Goal: Complete application form

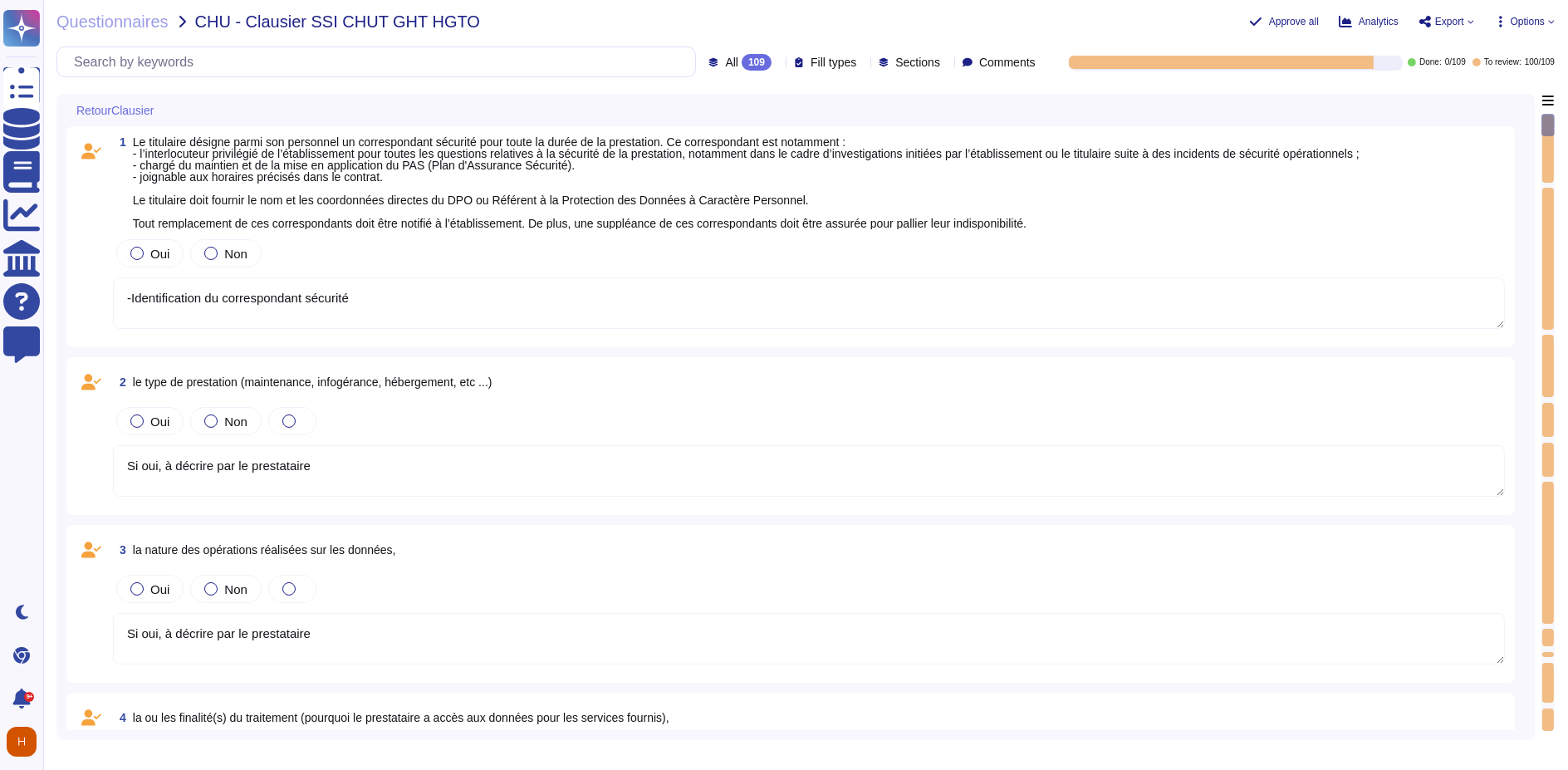
type textarea "-Identification du correspondant sécurité"
type textarea "Si oui, à décrire par le prestataire"
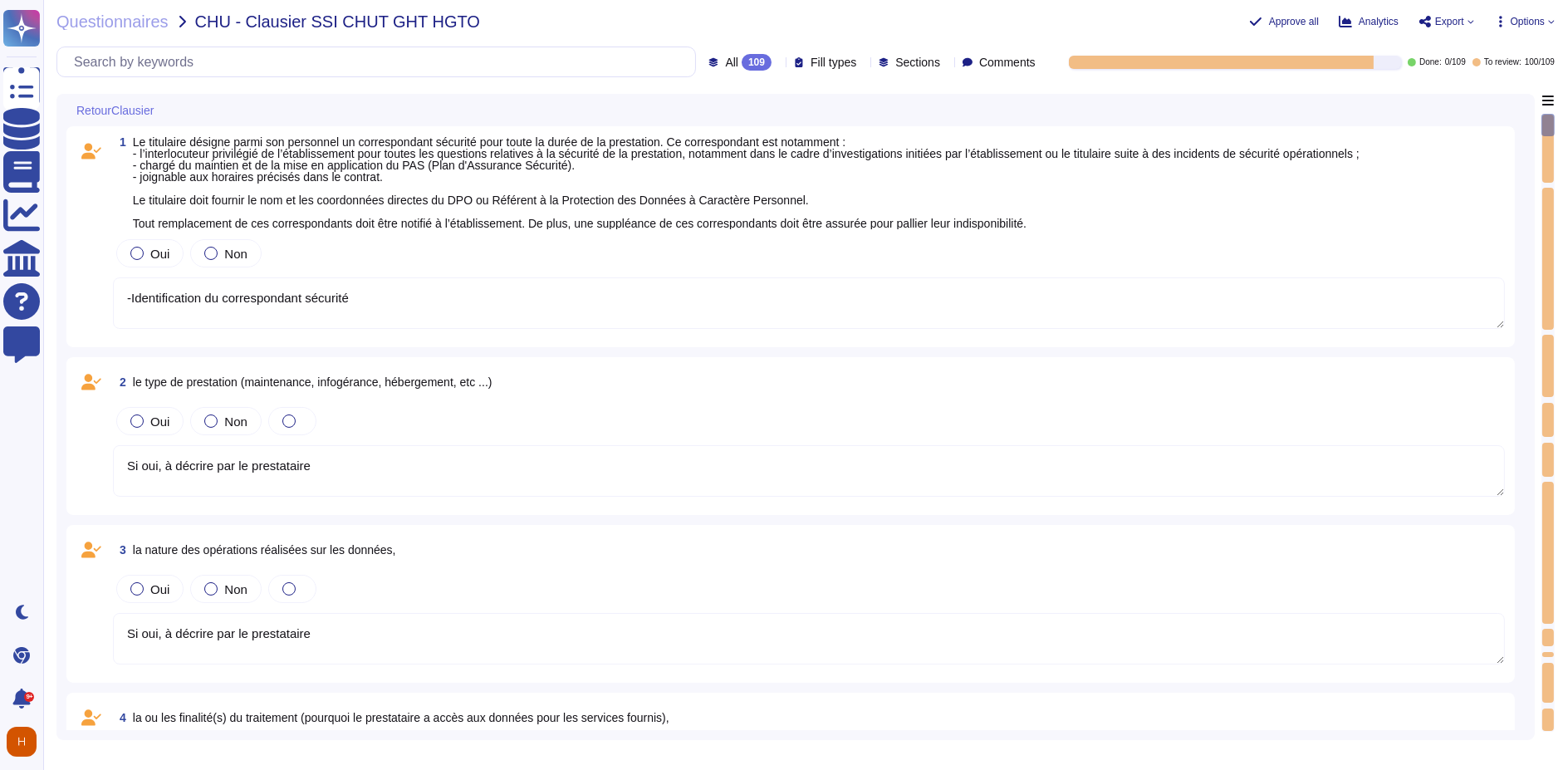
type textarea "Si oui, à décrire par le prestataire"
click at [150, 251] on span "Oui" at bounding box center [159, 254] width 19 height 14
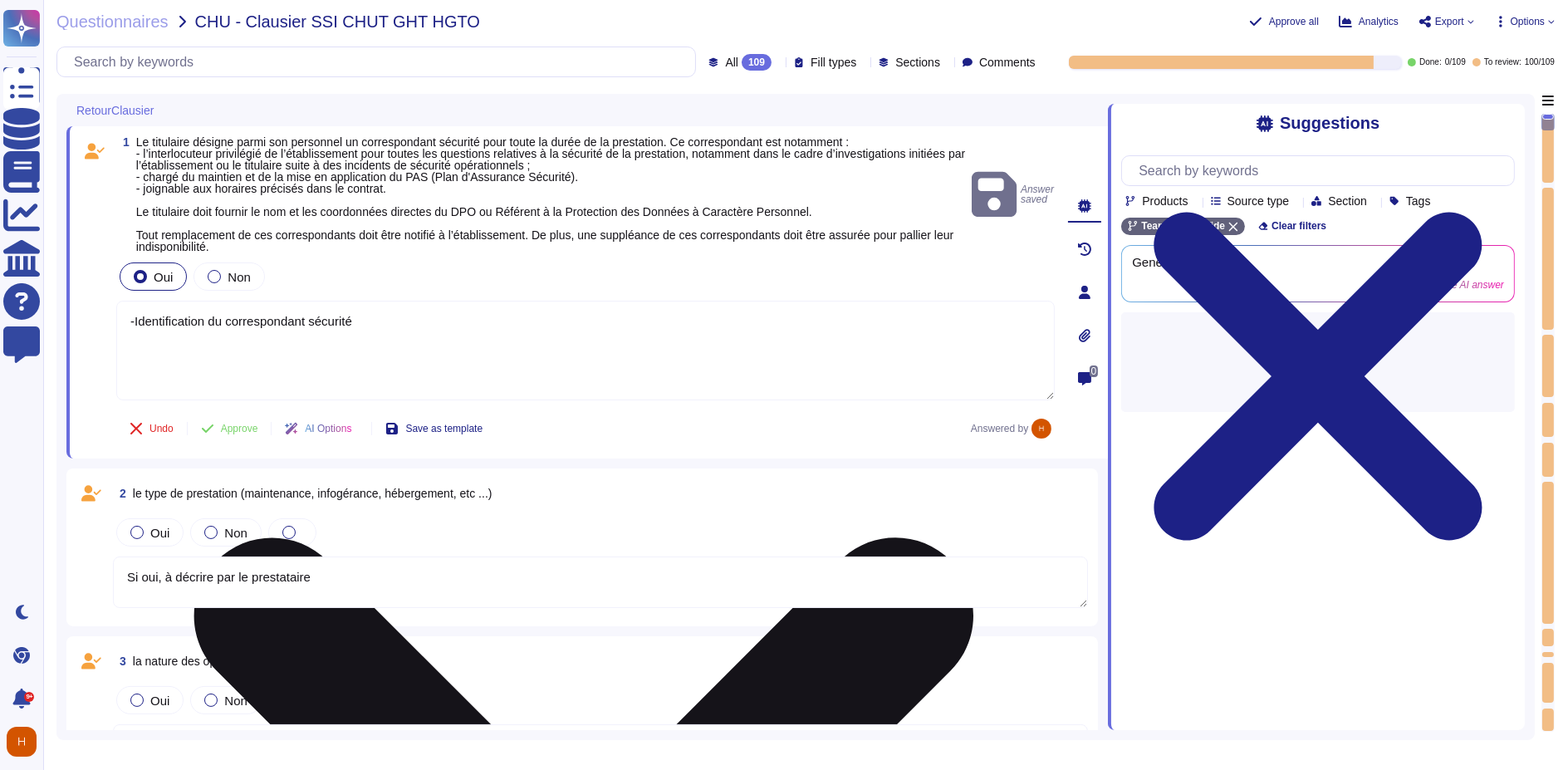
click at [406, 319] on textarea "-Identification du correspondant sécurité" at bounding box center [585, 350] width 938 height 100
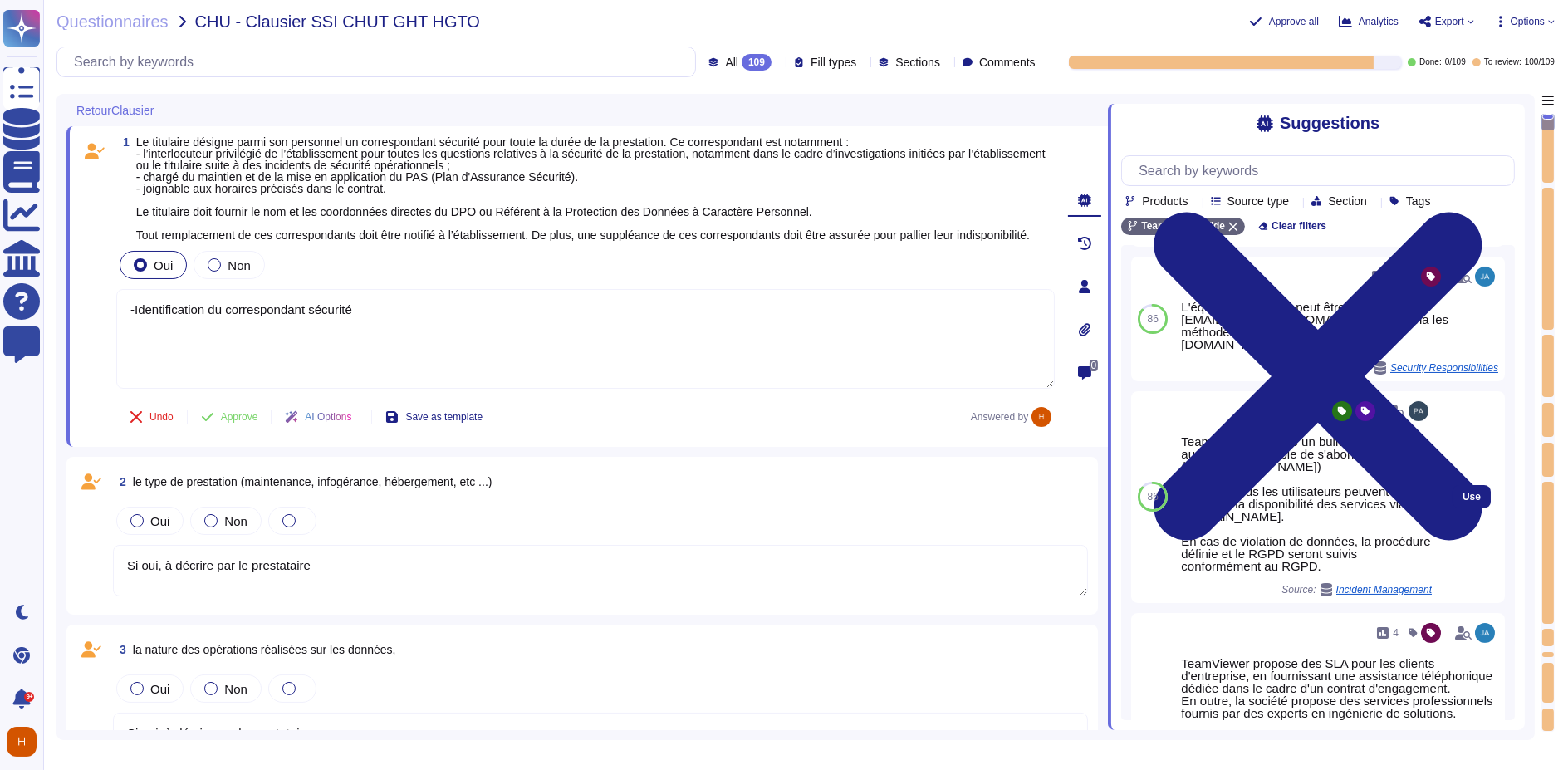
scroll to position [461, 0]
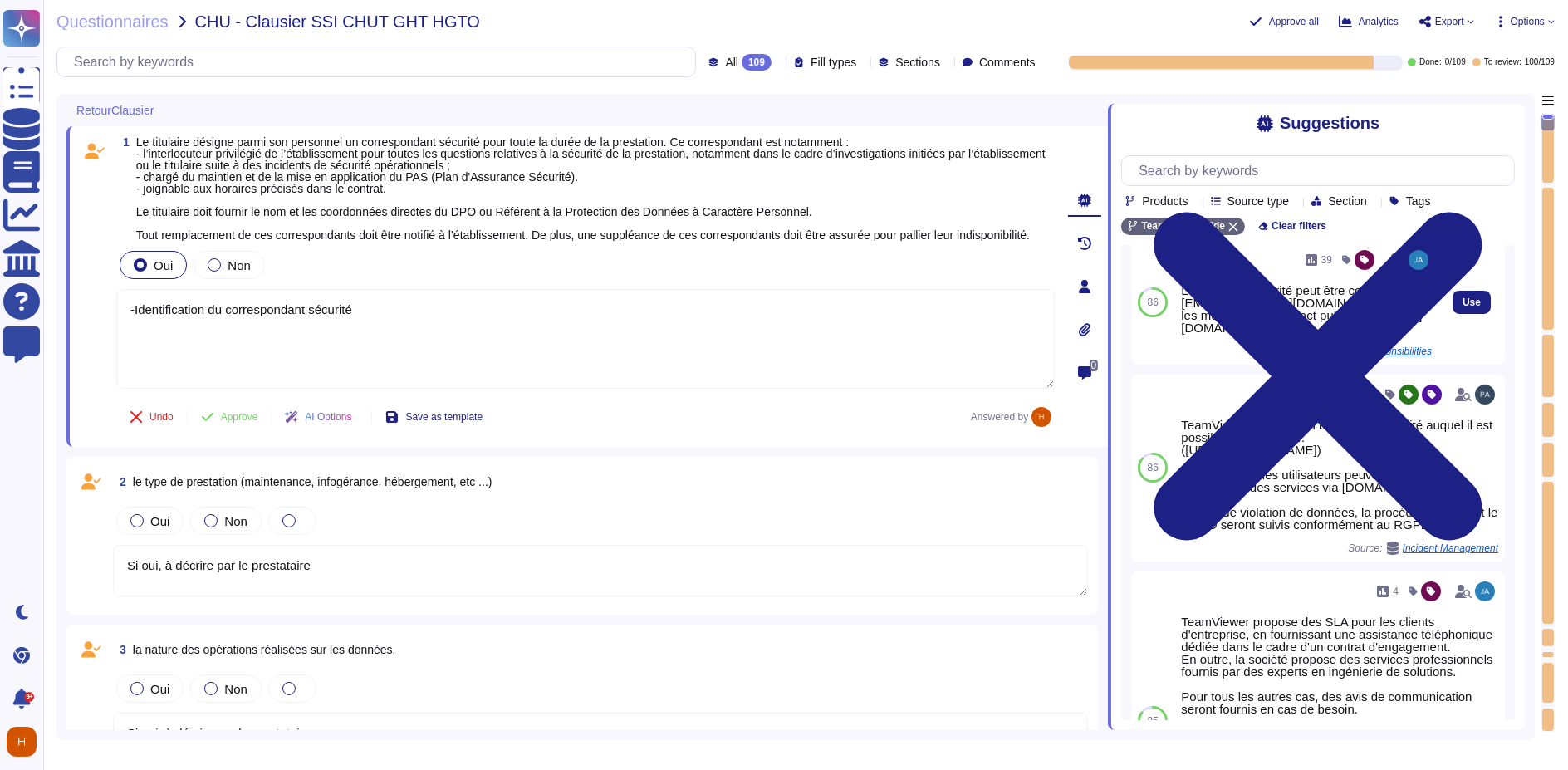
click at [1311, 329] on div "L'équipe de sécurité peut être contactée via [EMAIL_ADDRESS][DOMAIN_NAME] ou vi…" at bounding box center [1306, 309] width 251 height 49
drag, startPoint x: 435, startPoint y: 329, endPoint x: 92, endPoint y: 307, distance: 343.7
click at [92, 307] on div "1 Le titulaire désigne parmi son personnel un correspondant sécurité pour toute…" at bounding box center [568, 286] width 975 height 300
click at [1456, 300] on button "Use" at bounding box center [1471, 302] width 38 height 23
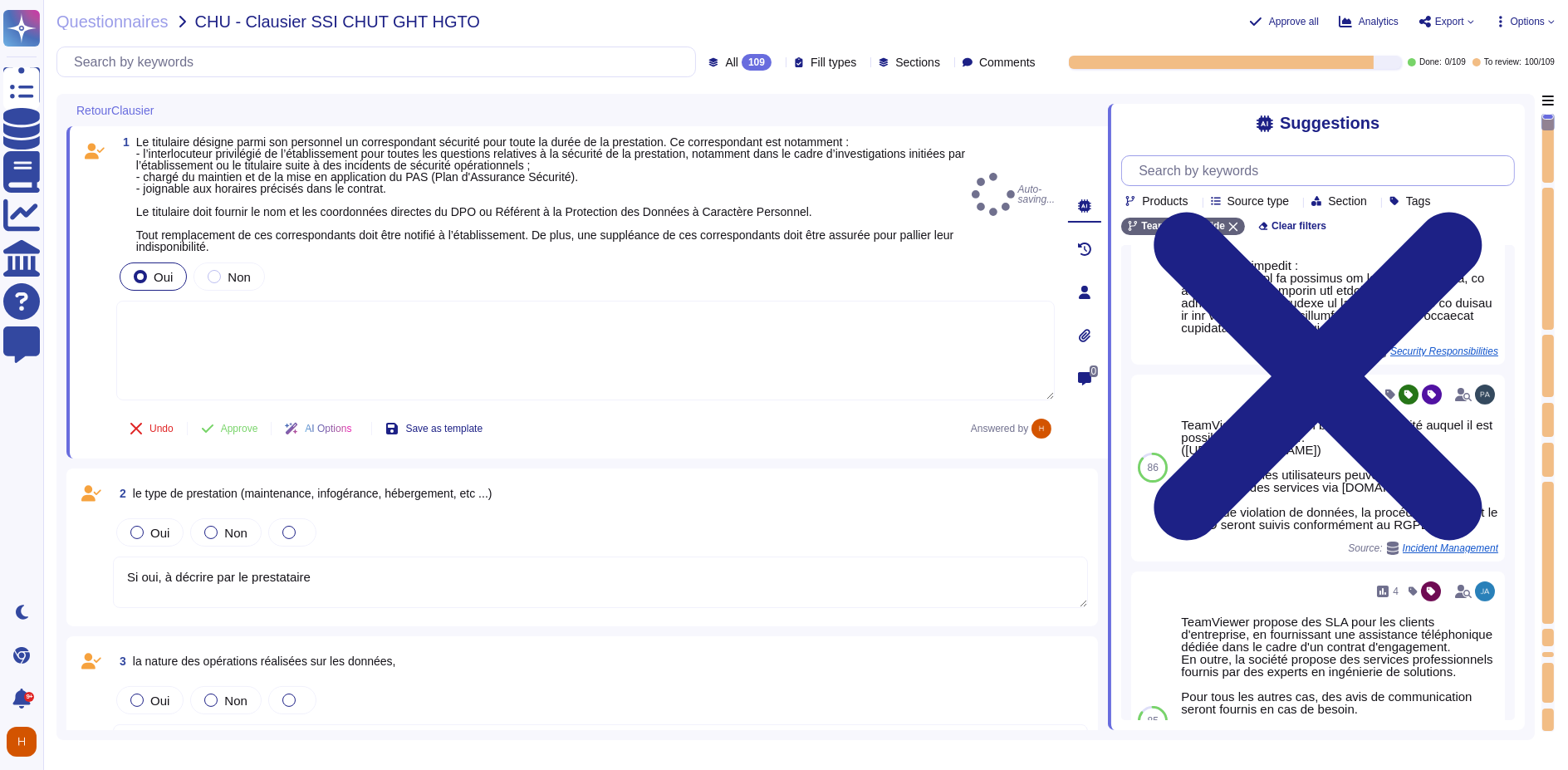
click at [1257, 175] on input "text" at bounding box center [1322, 171] width 383 height 29
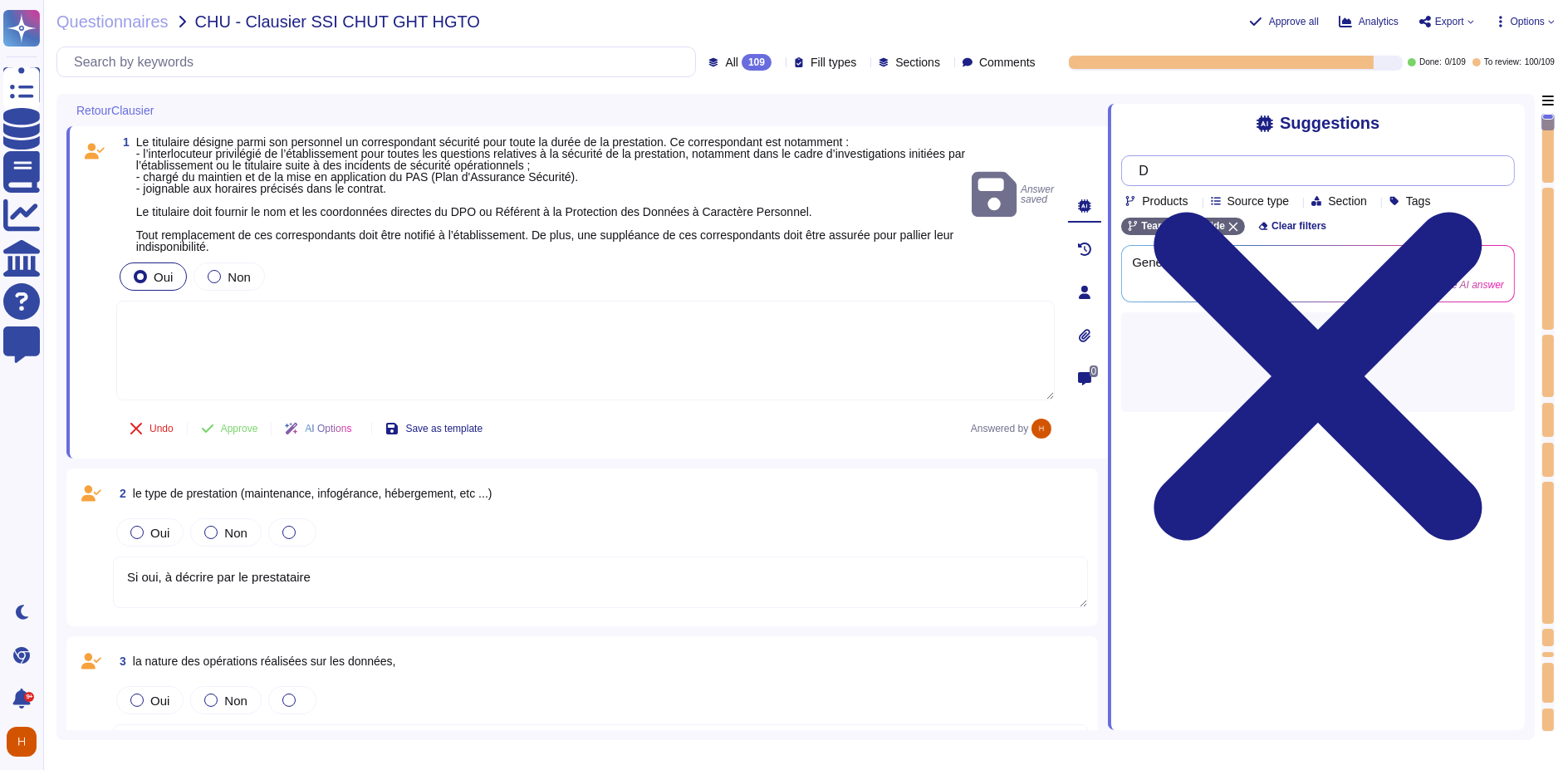
scroll to position [0, 0]
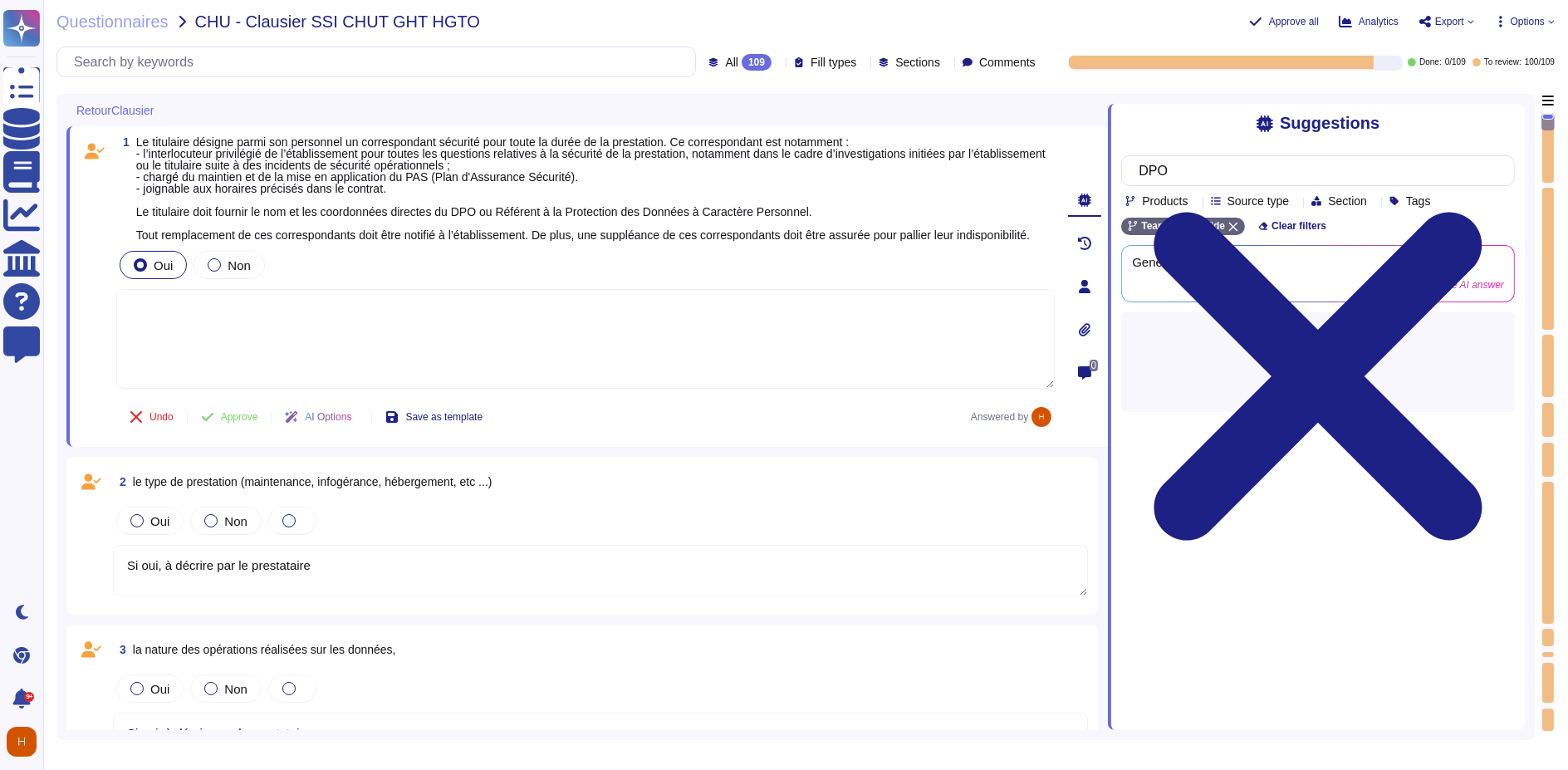
type input "DPO"
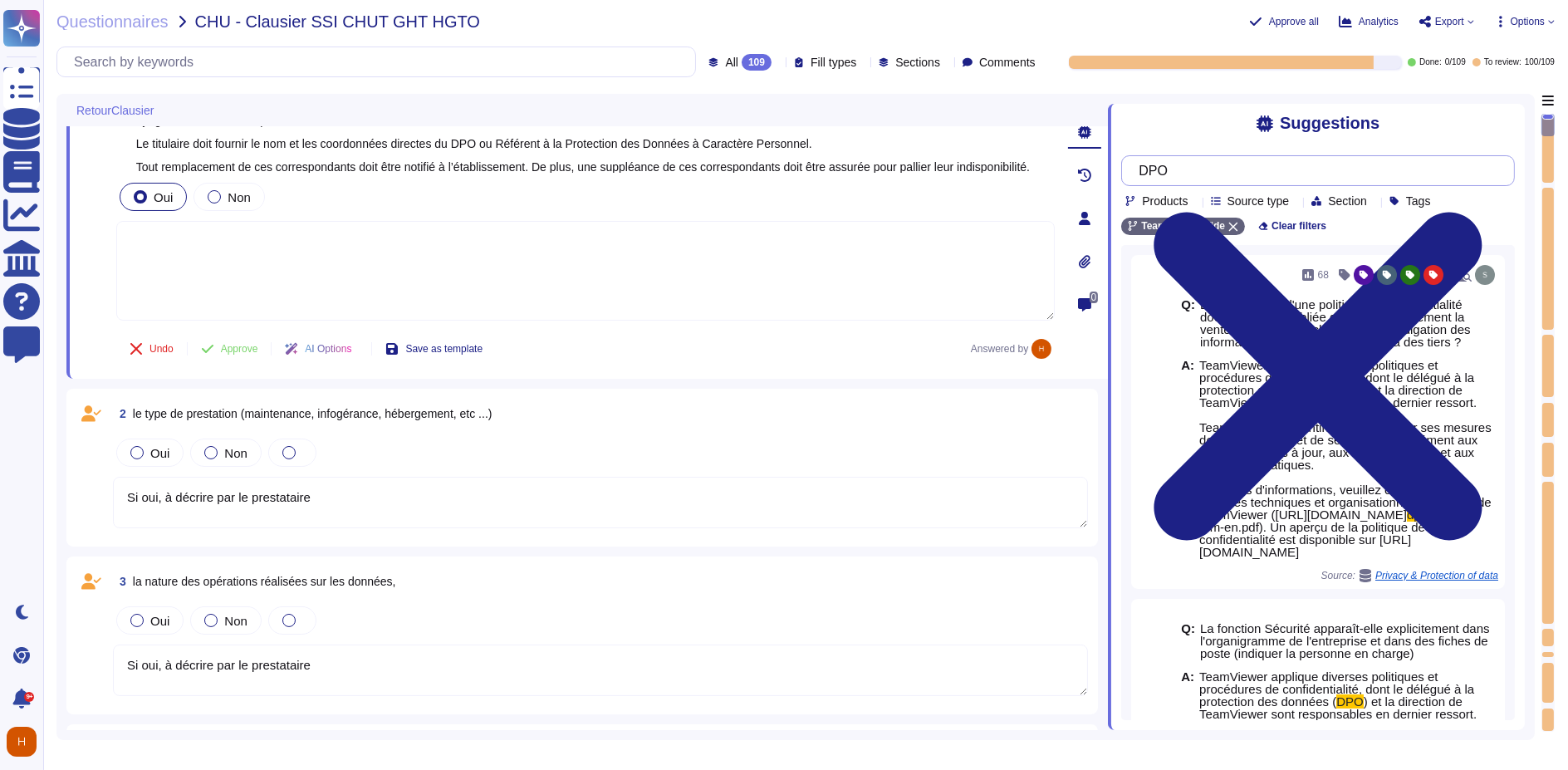
type textarea "Si oui, à décrire par le prestataire"
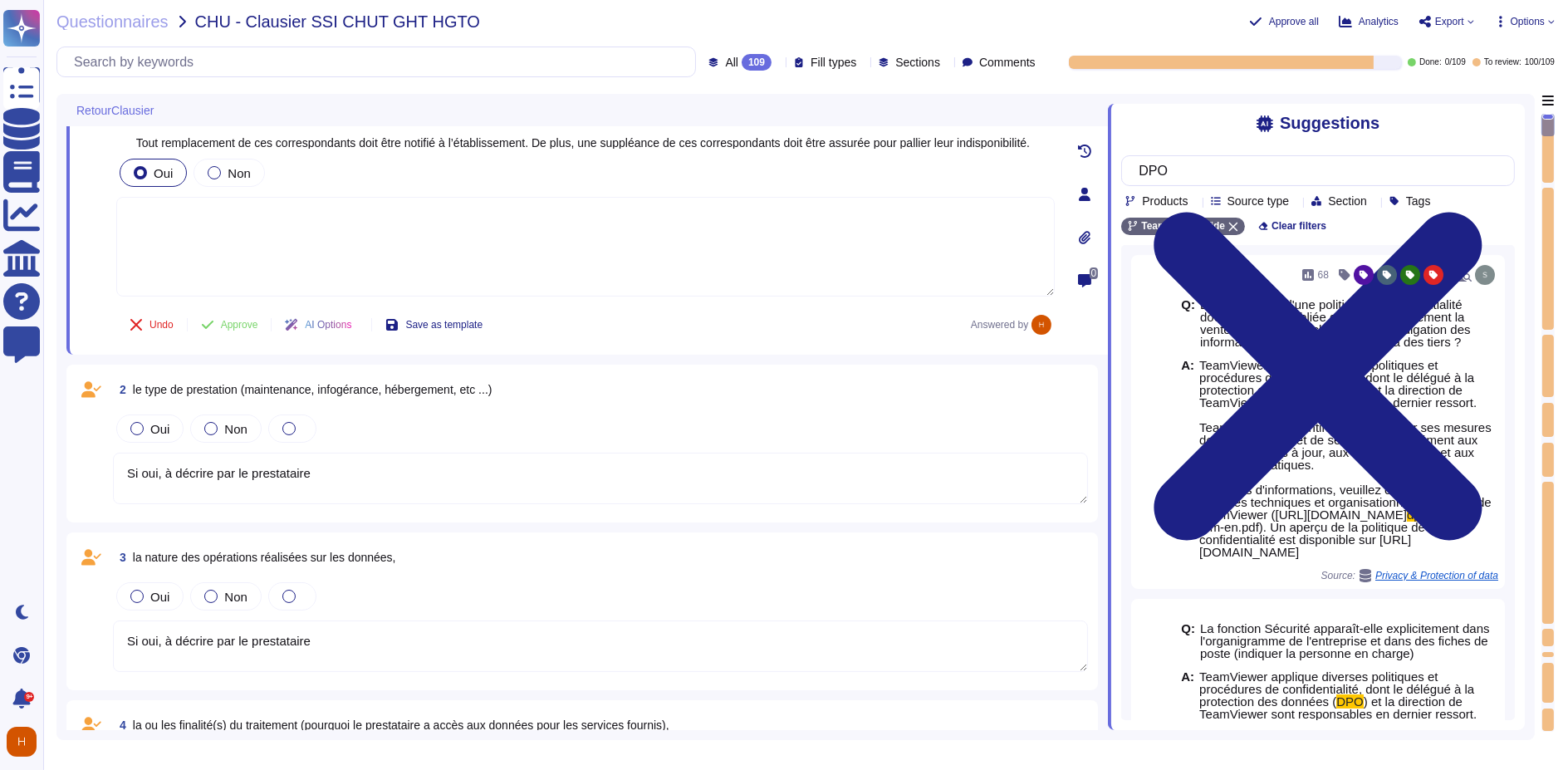
click at [413, 405] on div "2 le type de prestation (maintenance, infogérance, hébergement, etc ...) Oui No…" at bounding box center [582, 443] width 1011 height 138
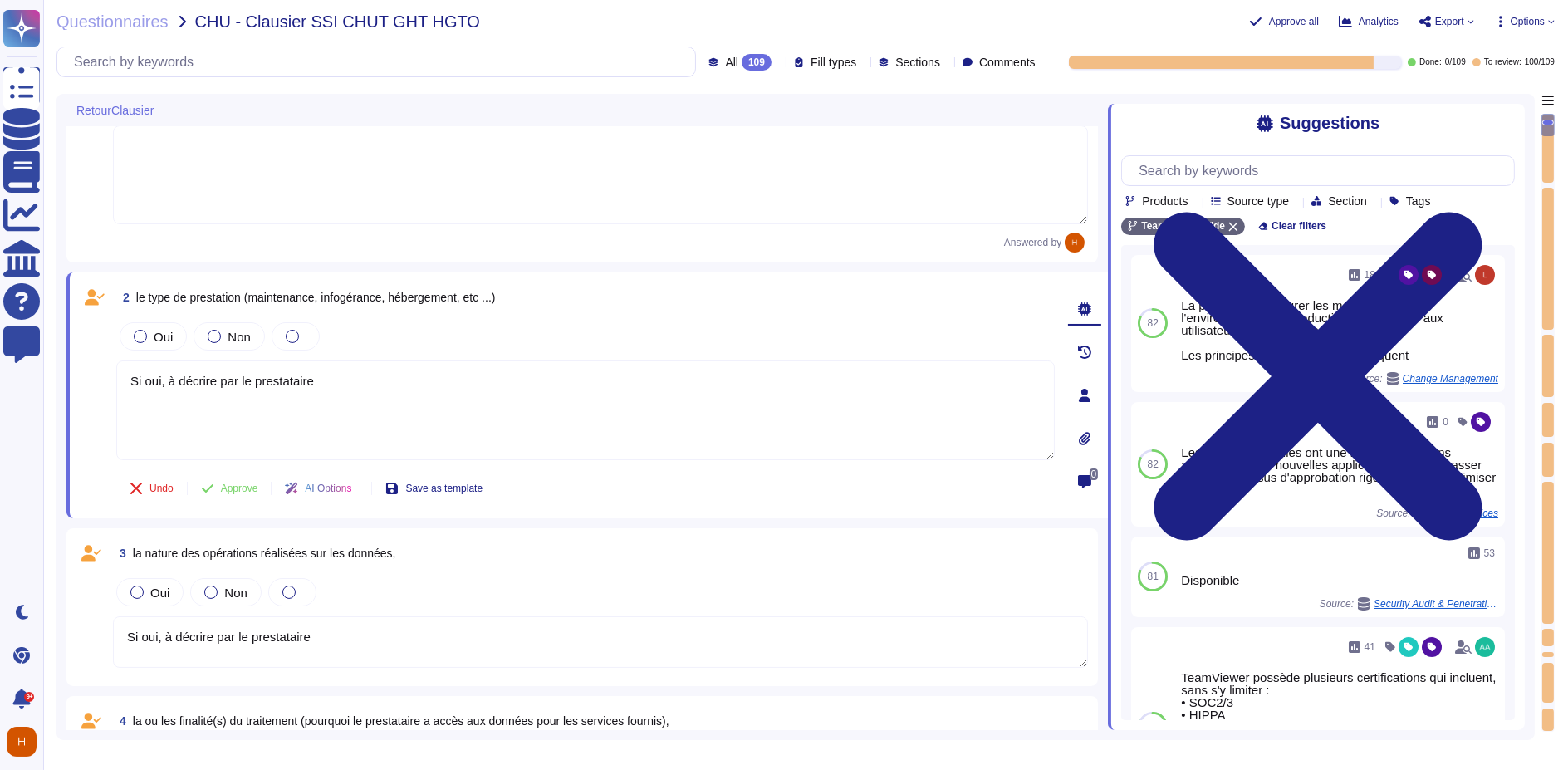
scroll to position [276, 0]
